Goal: Communication & Community: Answer question/provide support

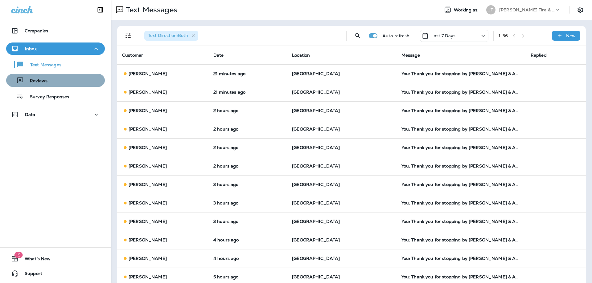
click at [56, 80] on div "Reviews" at bounding box center [56, 80] width 94 height 9
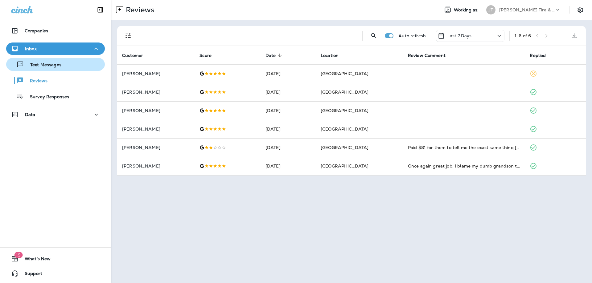
click at [61, 67] on p "Text Messages" at bounding box center [42, 65] width 37 height 6
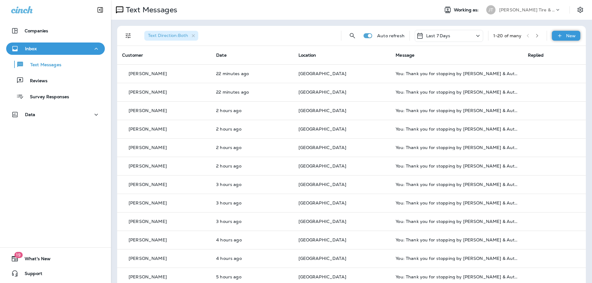
click at [569, 33] on p "New" at bounding box center [571, 35] width 10 height 5
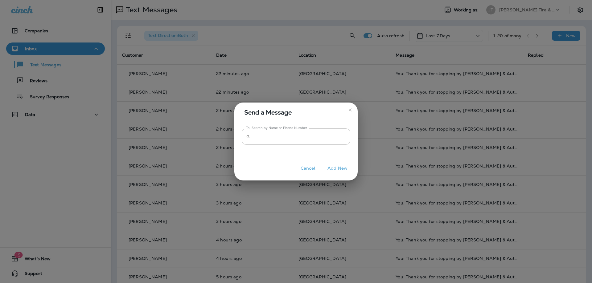
click at [282, 139] on input "To: Search by Name or Phone Number" at bounding box center [301, 137] width 97 height 16
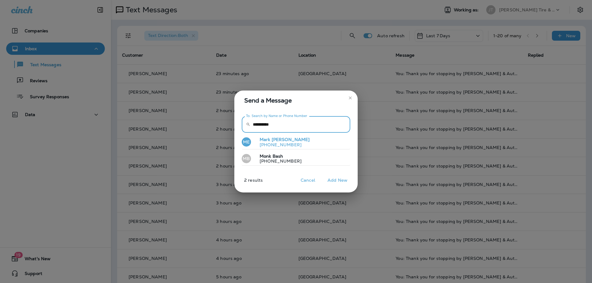
type input "**********"
click at [279, 143] on p "[PHONE_NUMBER]" at bounding box center [282, 144] width 55 height 5
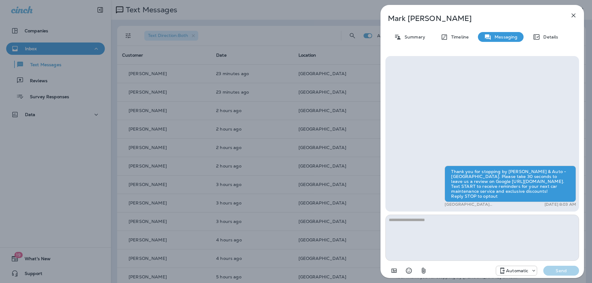
click at [519, 272] on p "Automatic" at bounding box center [517, 270] width 22 height 5
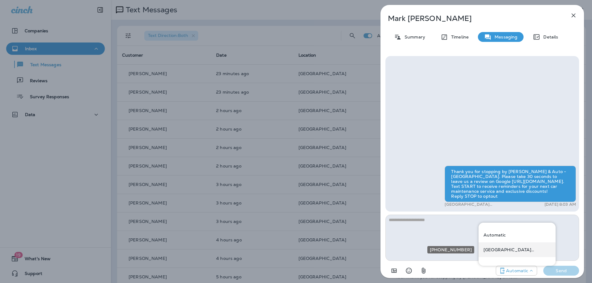
click at [512, 252] on p "[GEOGRAPHIC_DATA] ([STREET_ADDRESS])" at bounding box center [516, 250] width 67 height 5
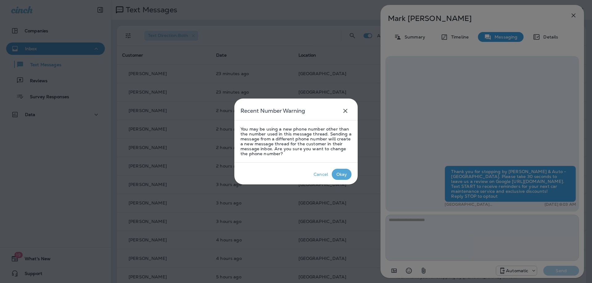
click at [343, 173] on div "Okay" at bounding box center [341, 174] width 11 height 5
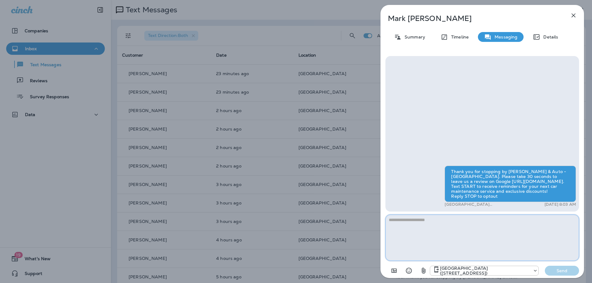
click at [483, 232] on textarea at bounding box center [482, 238] width 194 height 46
type textarea "*"
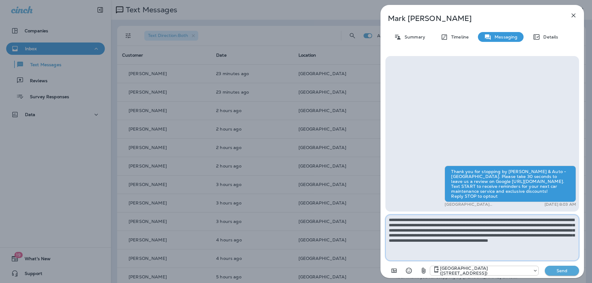
type textarea "**********"
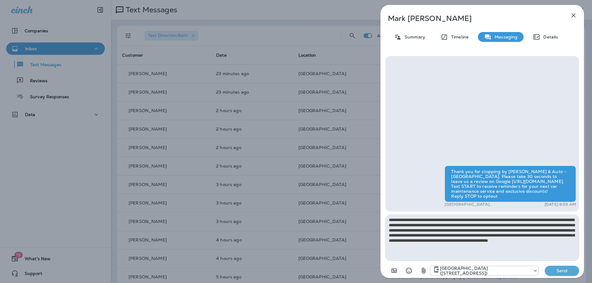
click at [563, 271] on p "Send" at bounding box center [562, 271] width 26 height 6
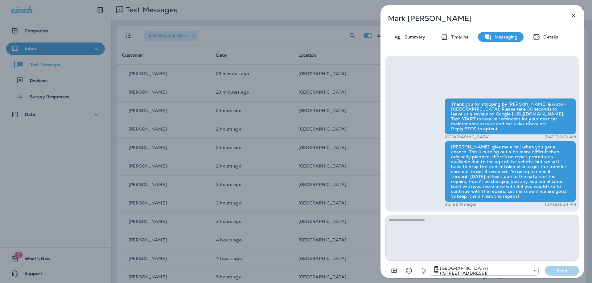
click at [574, 13] on icon "button" at bounding box center [573, 15] width 7 height 7
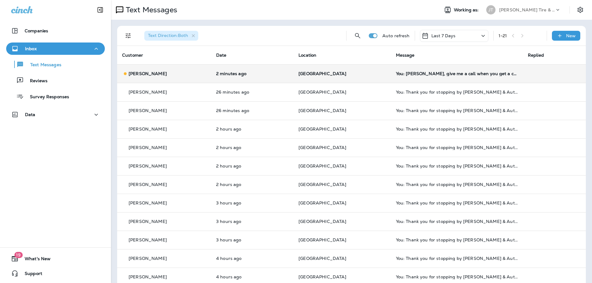
click at [201, 66] on td "[PERSON_NAME]" at bounding box center [164, 73] width 94 height 18
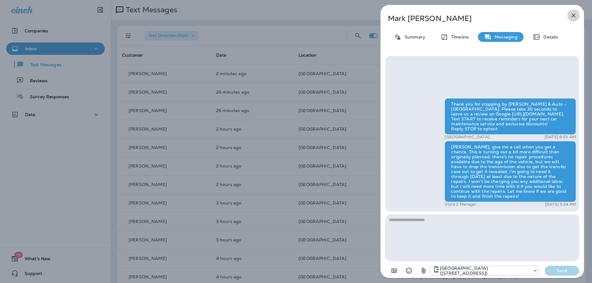
click at [573, 15] on icon "button" at bounding box center [573, 16] width 4 height 4
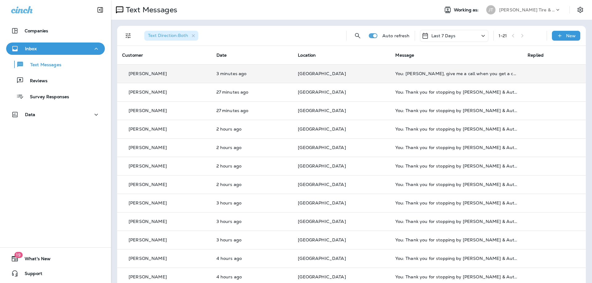
click at [207, 72] on div "[PERSON_NAME]" at bounding box center [164, 74] width 84 height 6
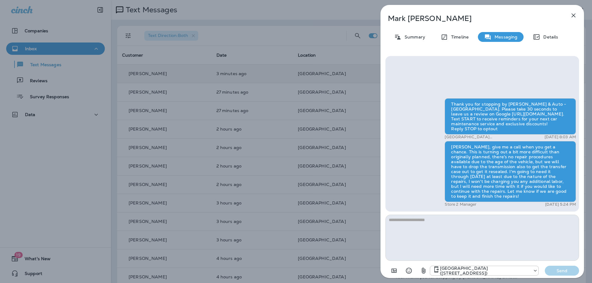
click at [572, 16] on icon "button" at bounding box center [573, 15] width 7 height 7
